Goal: Navigation & Orientation: Find specific page/section

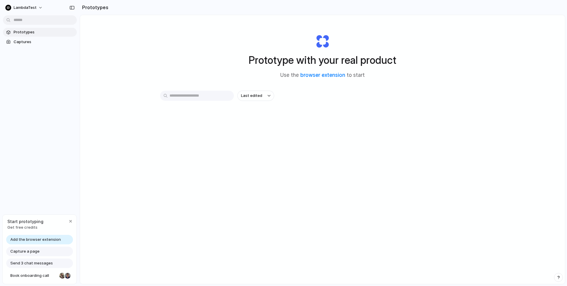
click at [53, 229] on div "Start prototyping Get free credits" at bounding box center [40, 224] width 74 height 19
click at [40, 241] on span "Add the browser extension" at bounding box center [35, 239] width 50 height 6
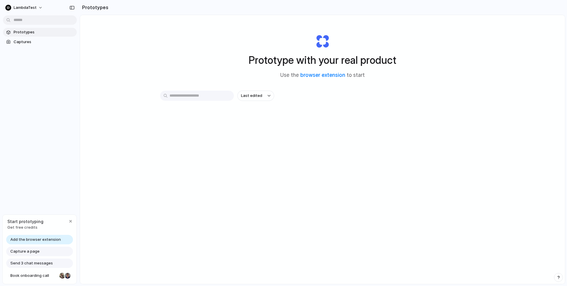
click at [40, 241] on span "Add the browser extension" at bounding box center [35, 239] width 50 height 6
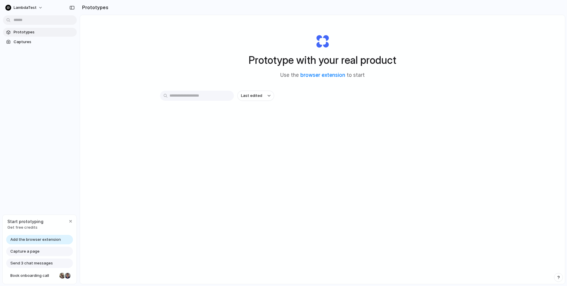
click at [40, 241] on span "Add the browser extension" at bounding box center [35, 239] width 50 height 6
click at [35, 237] on span "Add the browser extension" at bounding box center [35, 239] width 50 height 6
click at [30, 254] on div "Capture a page" at bounding box center [39, 251] width 67 height 9
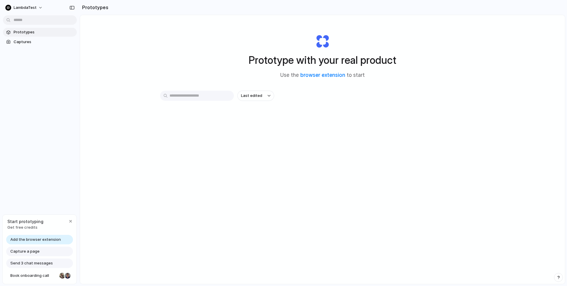
click at [30, 254] on div "Capture a page" at bounding box center [39, 251] width 67 height 9
click at [28, 263] on span "Send 3 chat messages" at bounding box center [31, 263] width 43 height 6
click at [47, 230] on div "Start prototyping Get free credits" at bounding box center [40, 224] width 74 height 19
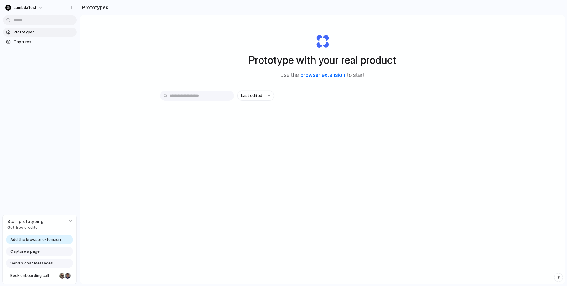
click at [321, 74] on link "browser extension" at bounding box center [322, 75] width 45 height 6
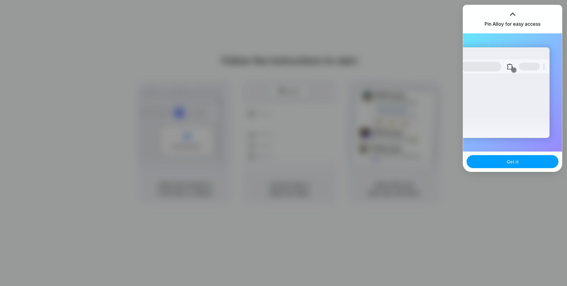
click at [510, 161] on span "Got it" at bounding box center [513, 162] width 12 height 6
